Goal: Task Accomplishment & Management: Manage account settings

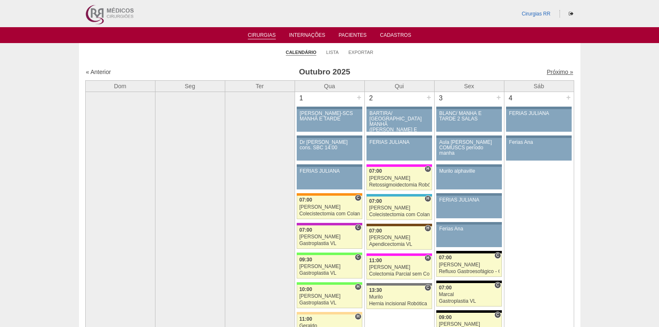
click at [546, 71] on link "Próximo »" at bounding box center [559, 71] width 26 height 7
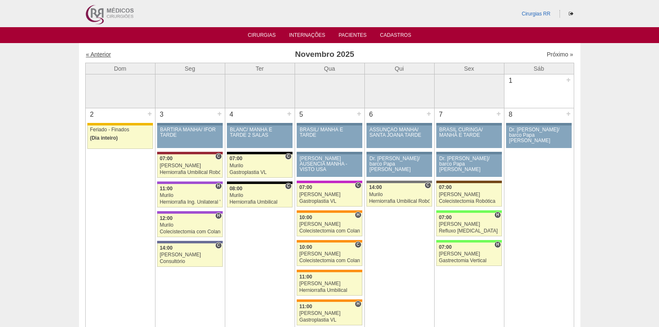
click at [98, 55] on link "« Anterior" at bounding box center [98, 54] width 25 height 7
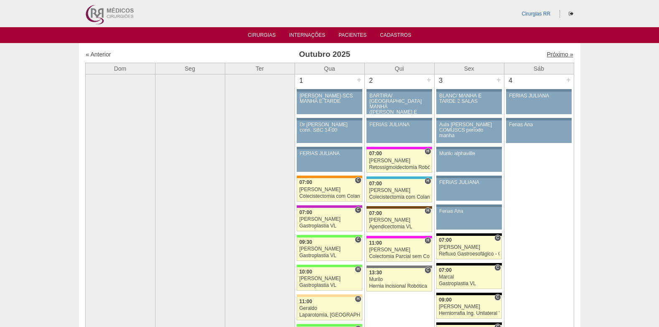
click at [547, 55] on link "Próximo »" at bounding box center [559, 54] width 26 height 7
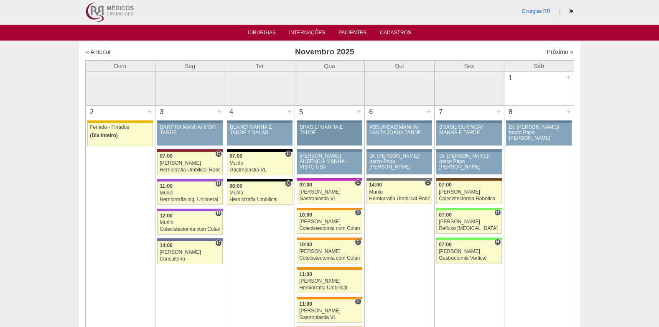
scroll to position [42, 0]
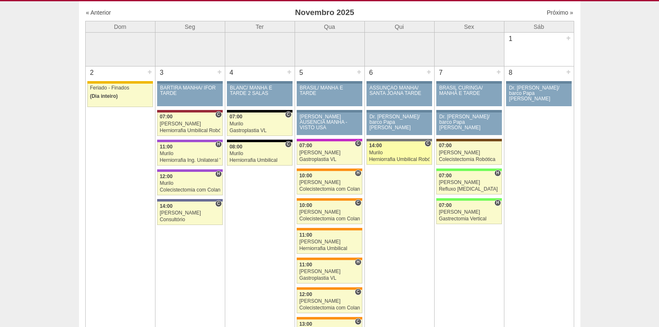
click at [387, 157] on div "Herniorrafia Umbilical Robótica" at bounding box center [399, 159] width 61 height 5
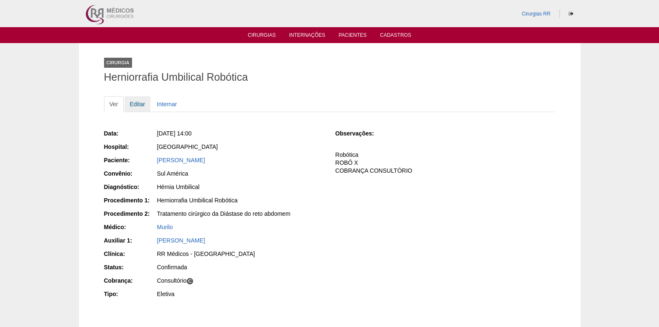
click at [133, 102] on link "Editar" at bounding box center [137, 104] width 26 height 16
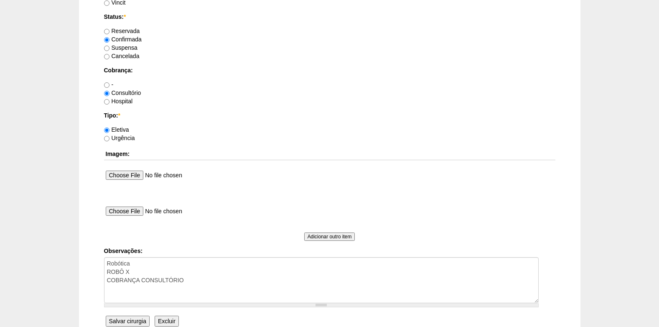
scroll to position [750, 0]
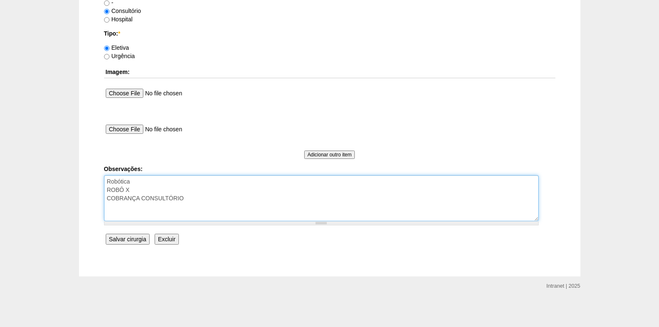
click at [204, 202] on textarea "Robótica ROBÔ X COBRANÇA CONSULTÓRIO" at bounding box center [321, 198] width 434 height 46
type textarea "Robótica ROBÔ X COBRANÇA CONSULTÓRIO AUTORIZADO VENCE 02/11 REVALIDAR"
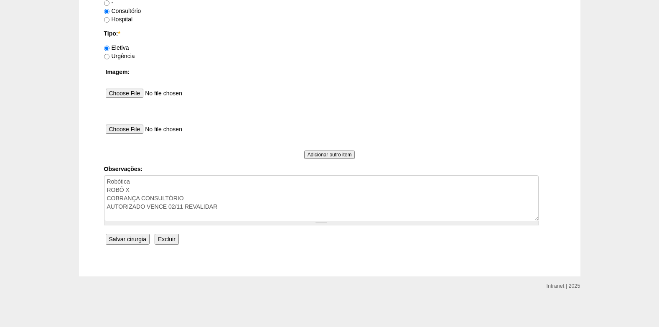
click at [113, 242] on input "Salvar cirurgia" at bounding box center [128, 238] width 44 height 11
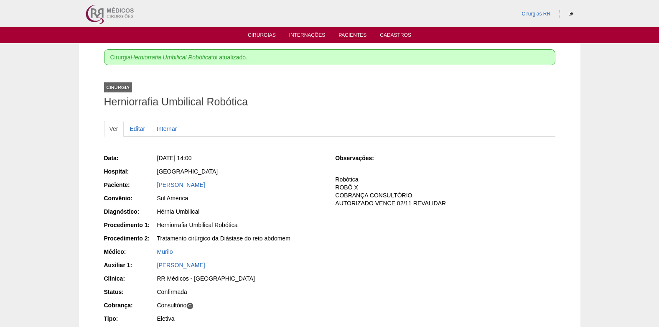
click at [357, 34] on link "Pacientes" at bounding box center [352, 35] width 28 height 7
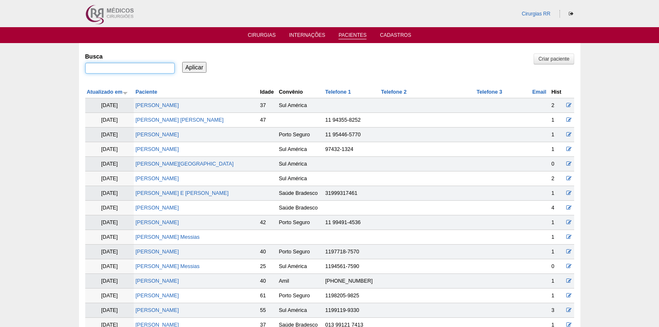
click at [140, 66] on input "Busca" at bounding box center [129, 68] width 89 height 11
paste input "BRUNA GOMES DE LIMA"
type input "BRUNA GOMES DE LIMA"
click at [194, 65] on input "Aplicar" at bounding box center [194, 67] width 25 height 11
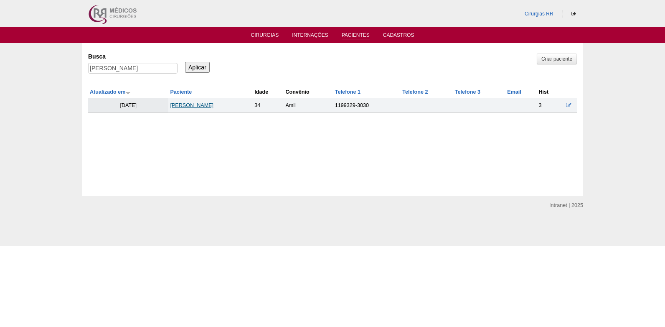
click at [198, 103] on link "[PERSON_NAME]" at bounding box center [191, 105] width 43 height 6
